Goal: Find specific page/section: Find specific page/section

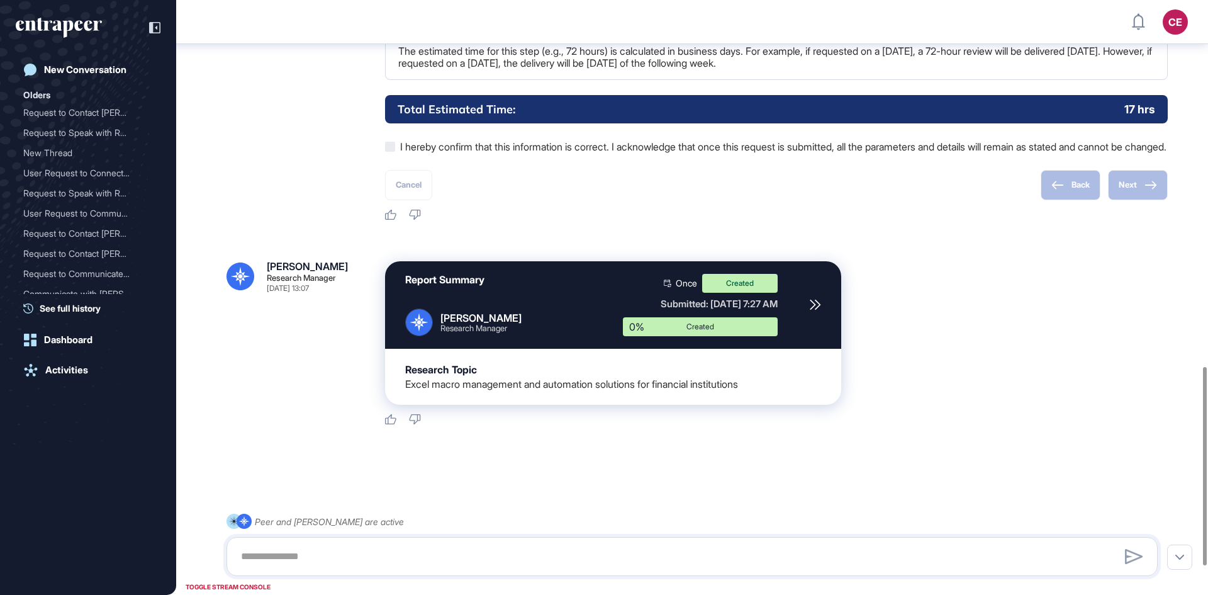
scroll to position [1179, 0]
click at [819, 306] on icon at bounding box center [814, 304] width 9 height 9
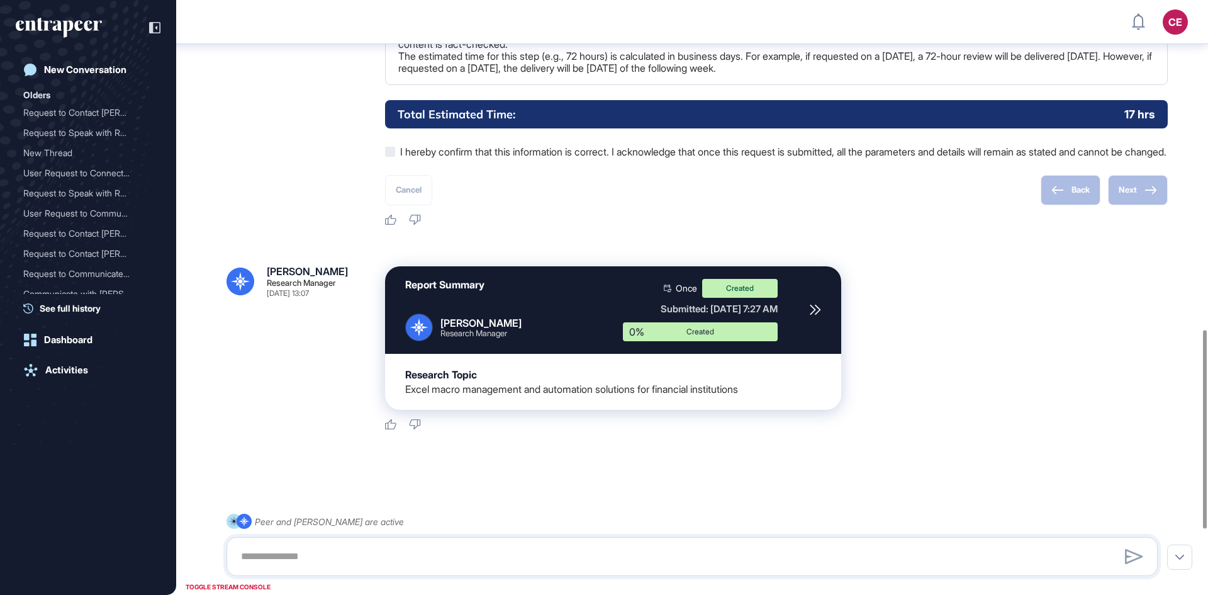
scroll to position [1179, 0]
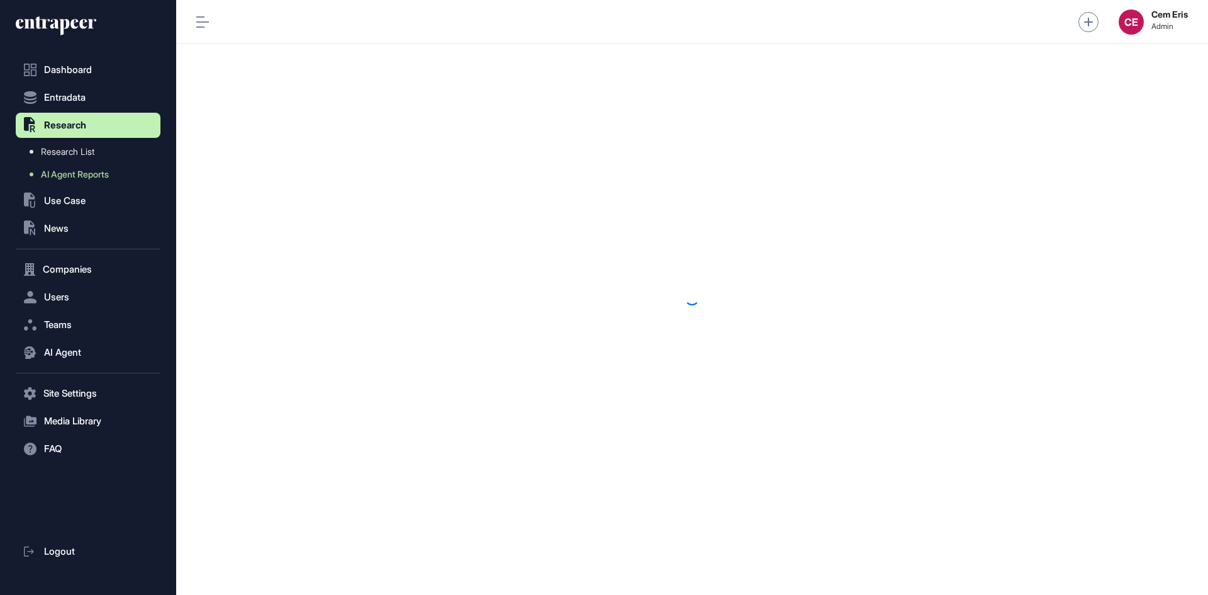
scroll to position [1, 1]
